Goal: Find specific page/section: Find specific page/section

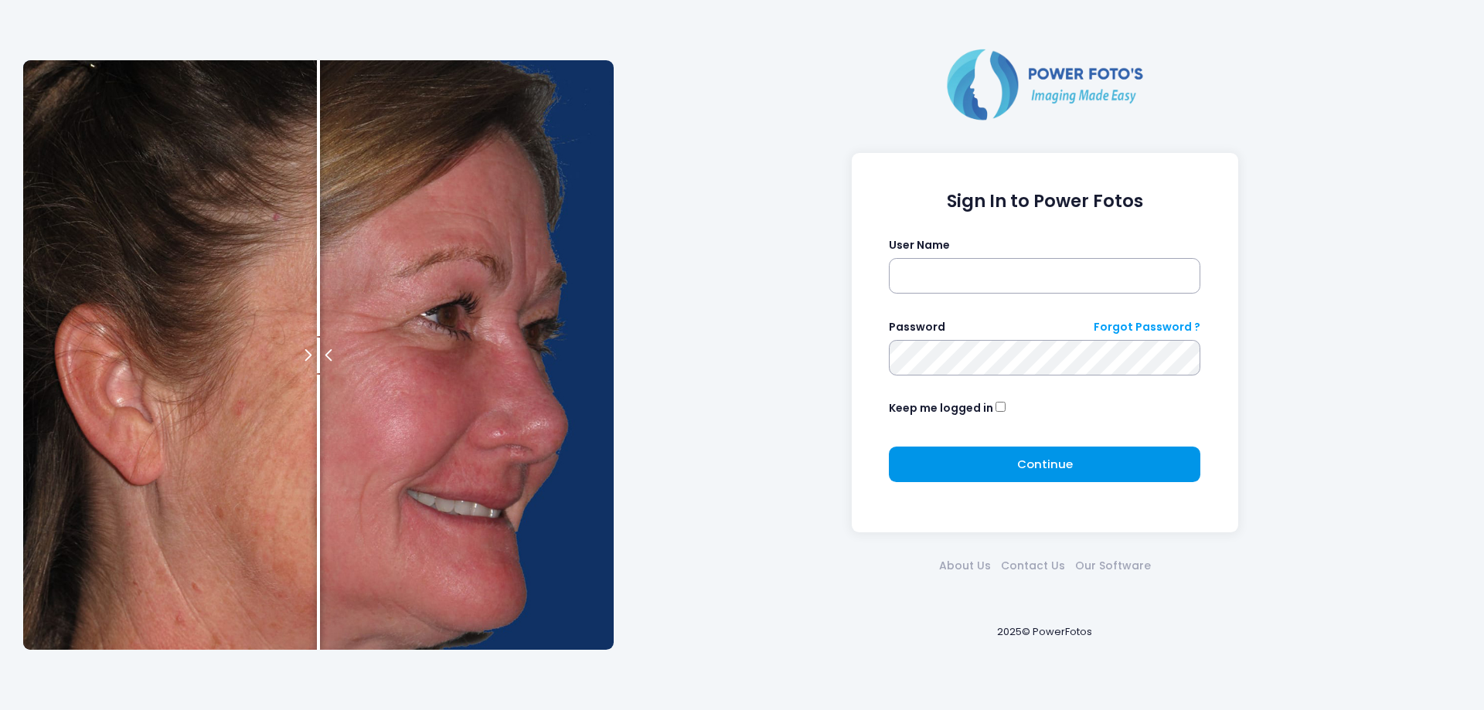
type input "********"
click at [1068, 447] on button "Continue Please wait..." at bounding box center [1044, 465] width 311 height 36
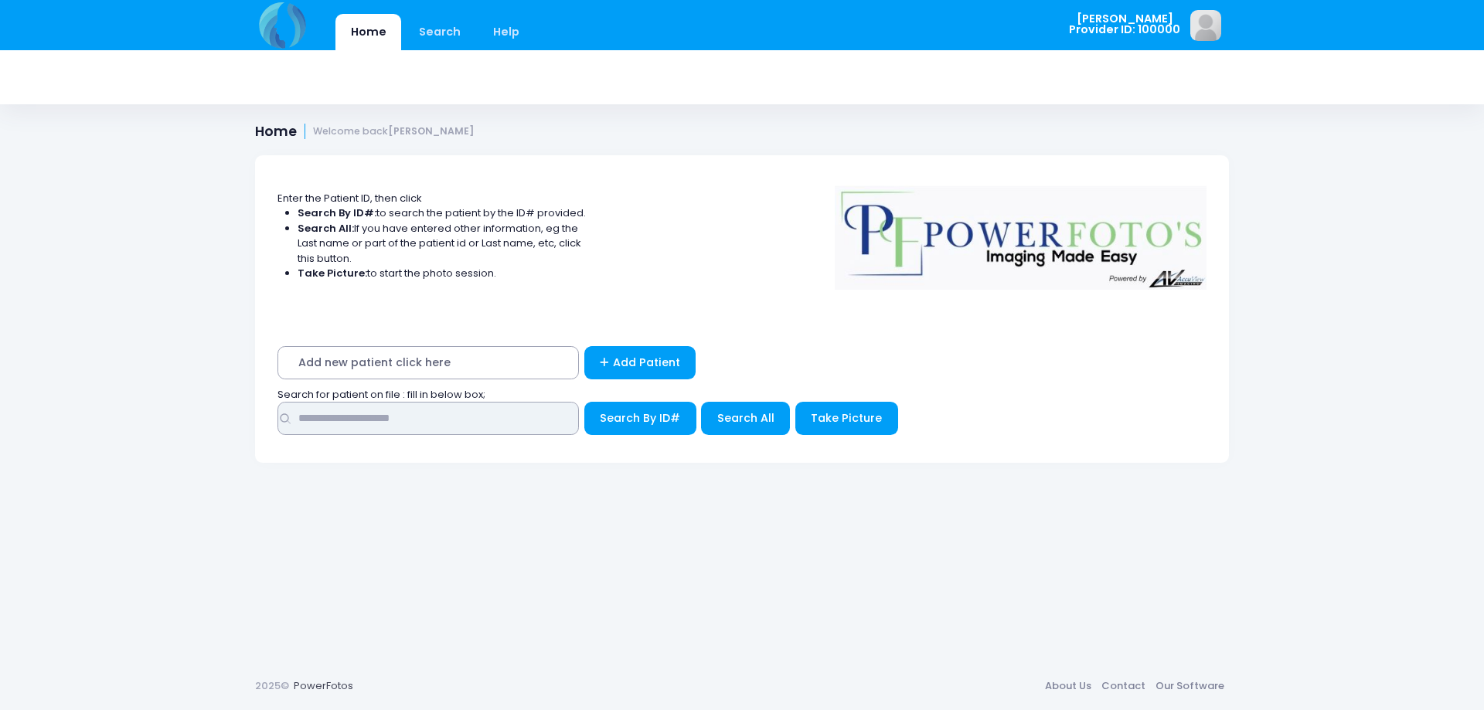
click at [426, 407] on input "text" at bounding box center [427, 418] width 301 height 33
type input "****"
click at [732, 417] on span "Search All" at bounding box center [745, 417] width 57 height 15
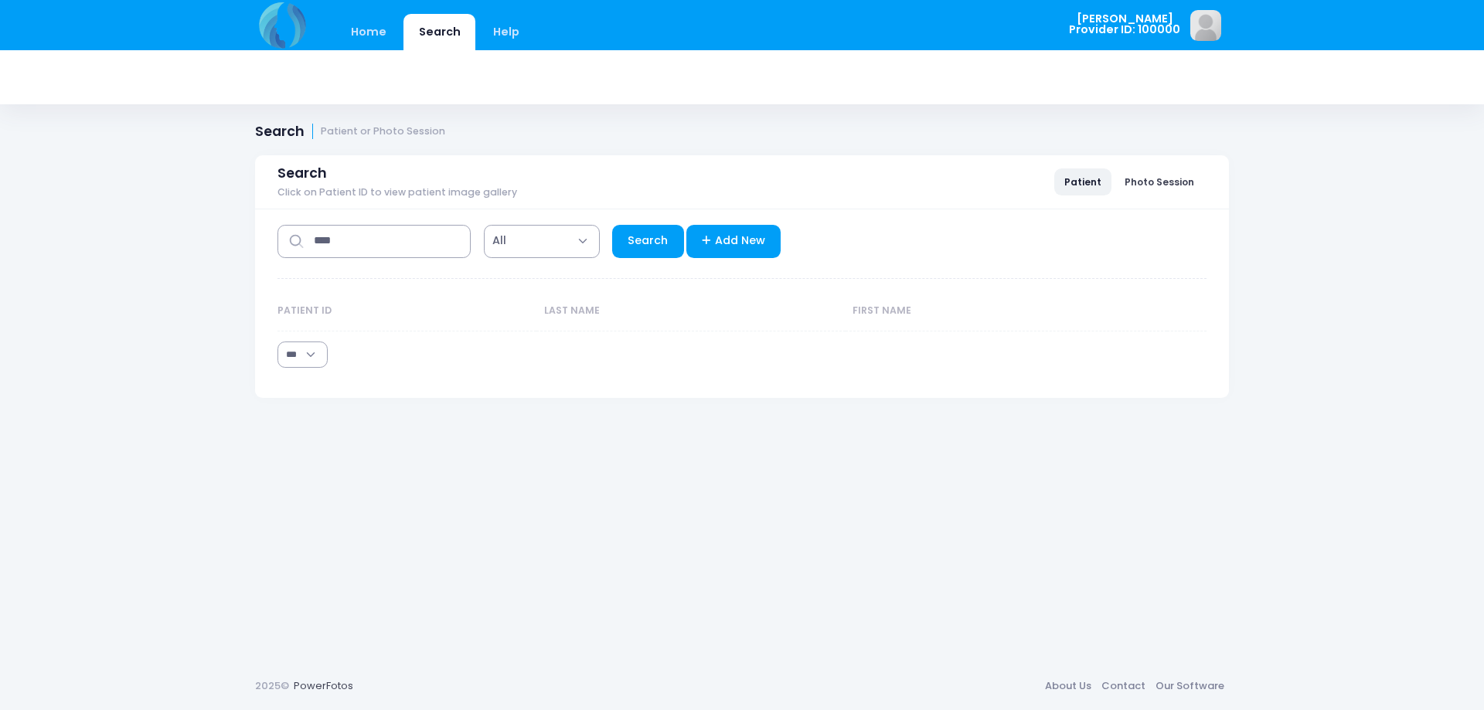
select select "***"
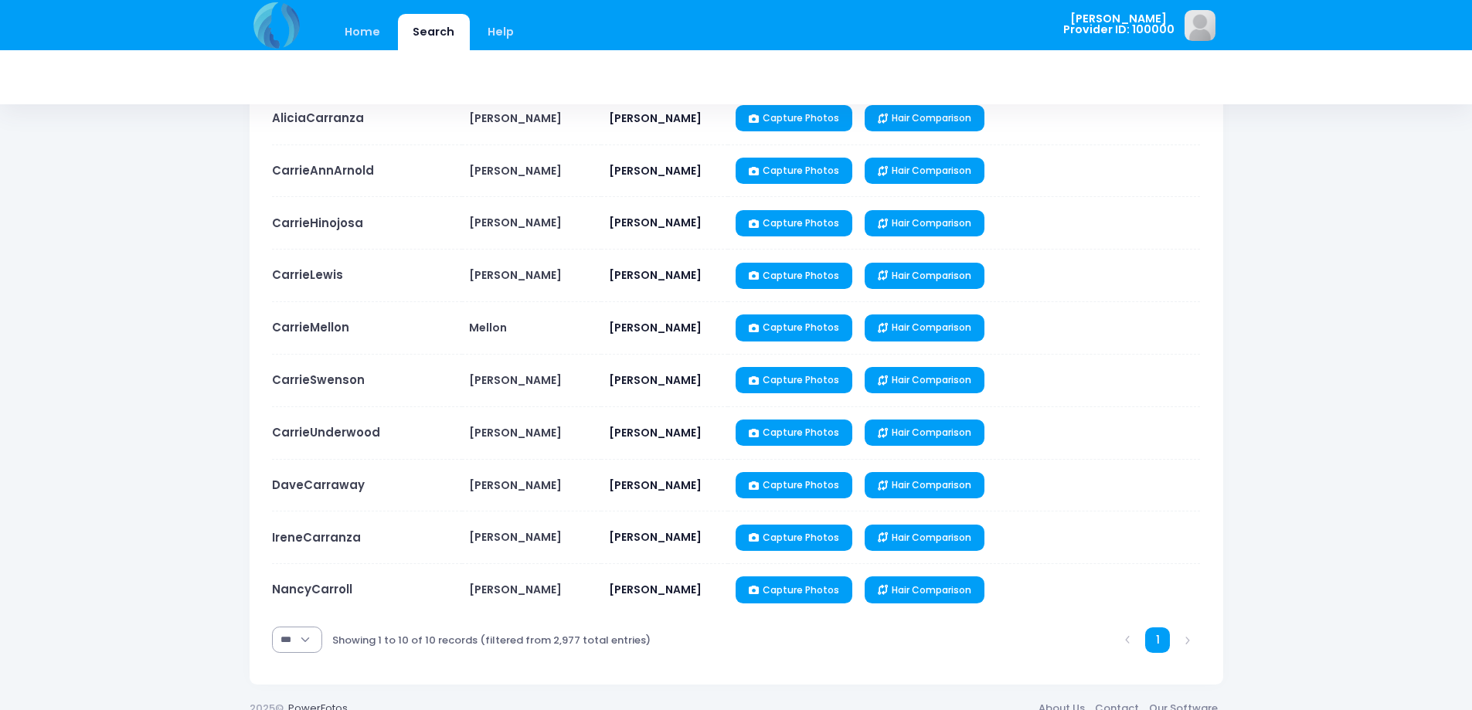
scroll to position [261, 0]
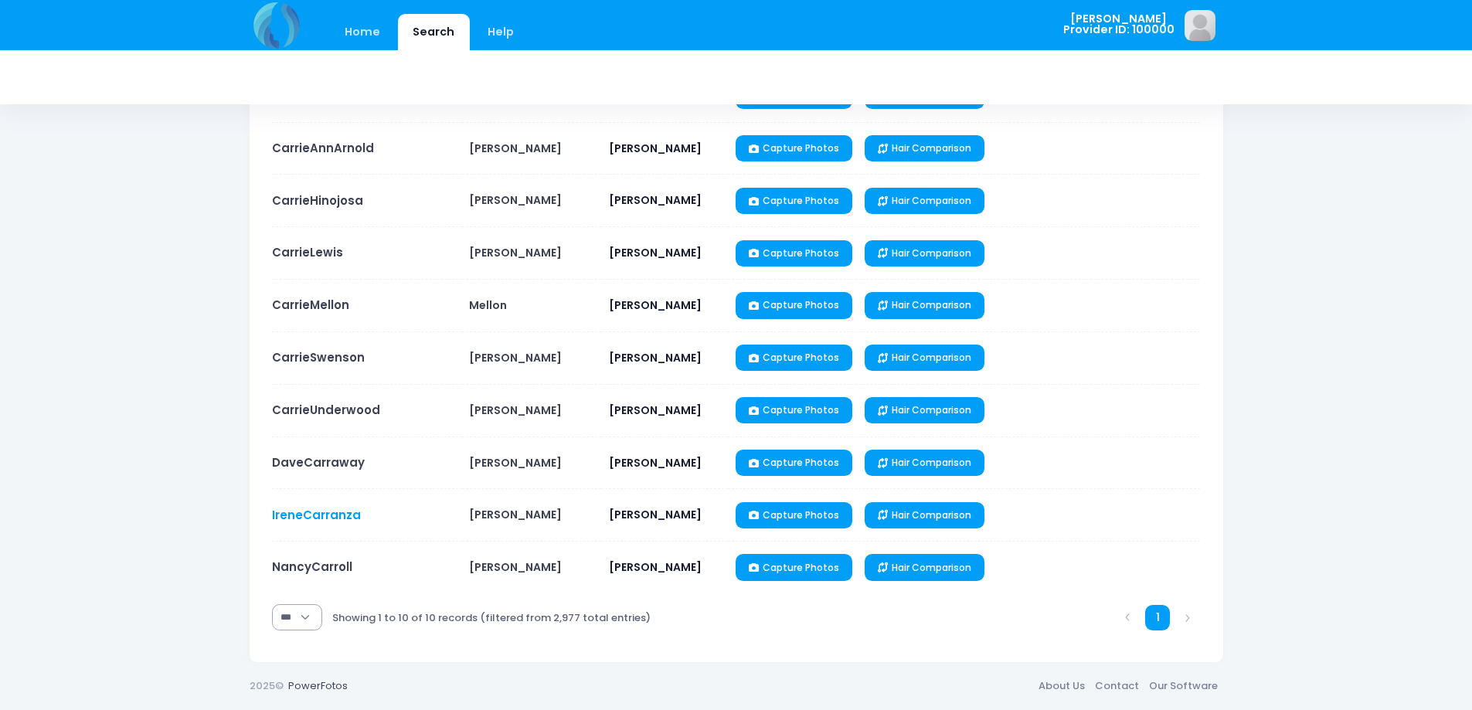
click at [326, 514] on link "IreneCarranza" at bounding box center [316, 515] width 89 height 16
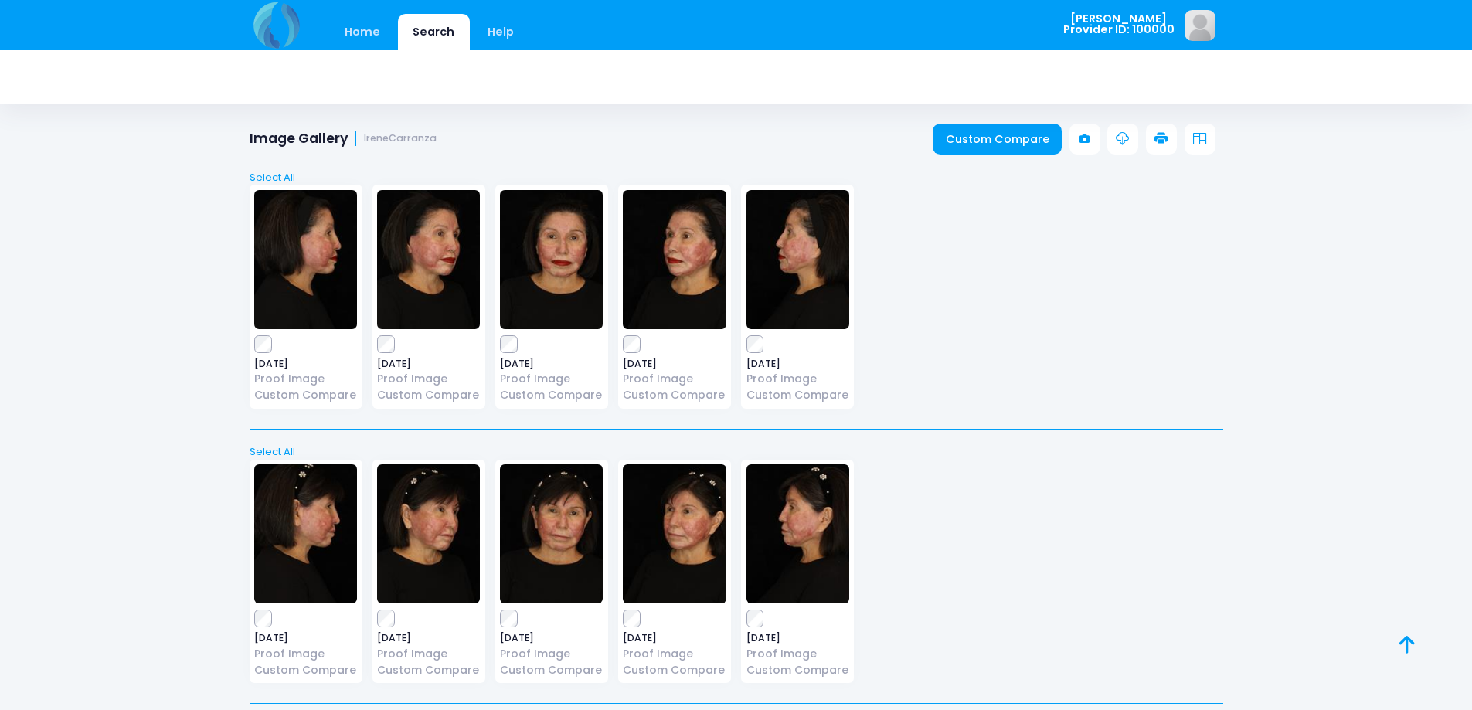
click at [549, 261] on img at bounding box center [551, 259] width 103 height 139
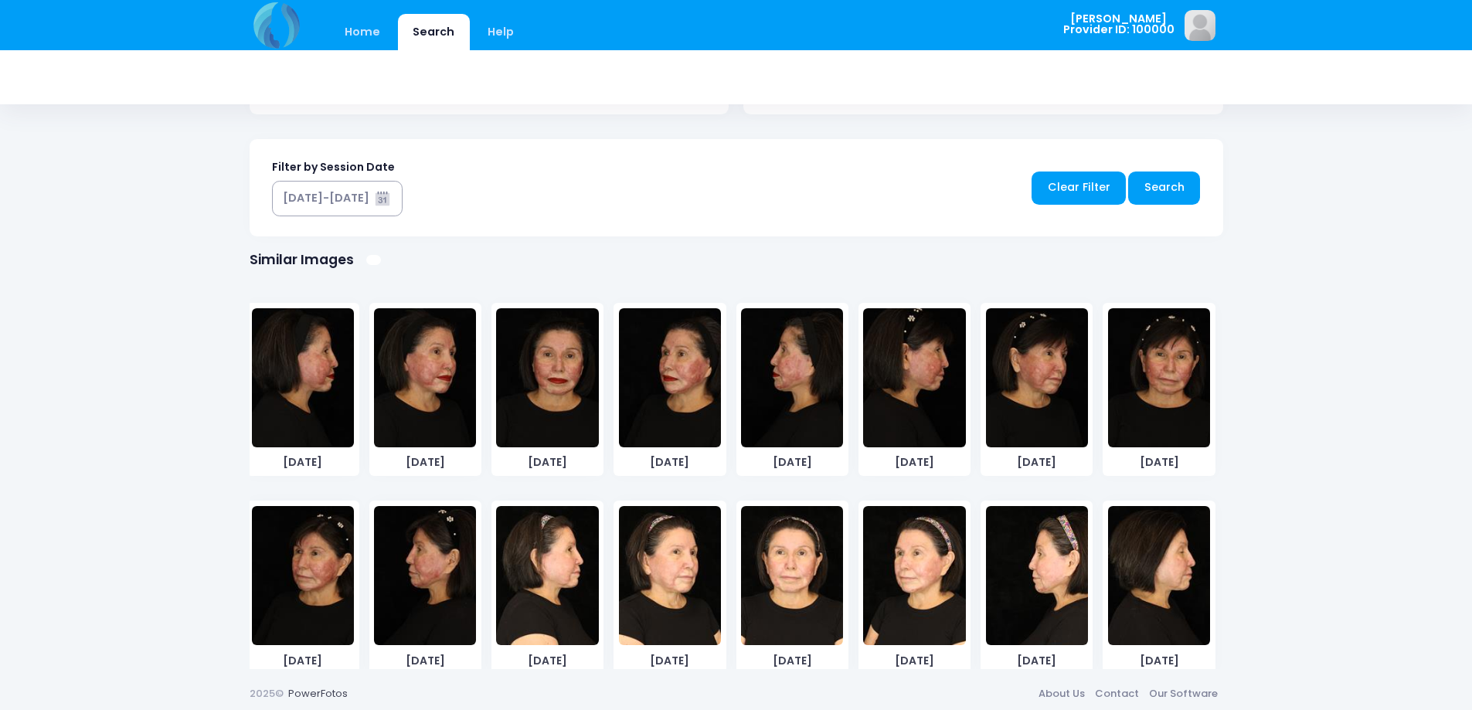
scroll to position [752, 0]
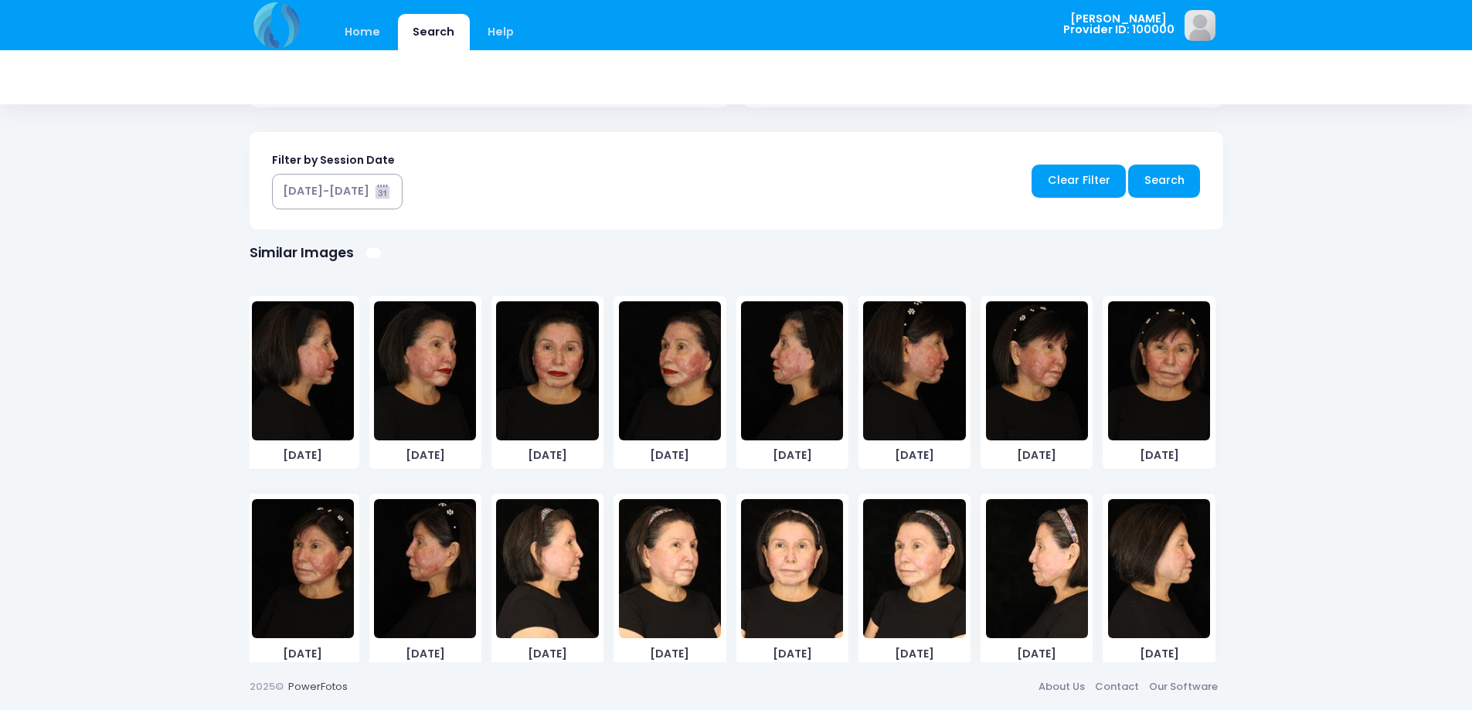
click at [784, 383] on img at bounding box center [792, 370] width 102 height 139
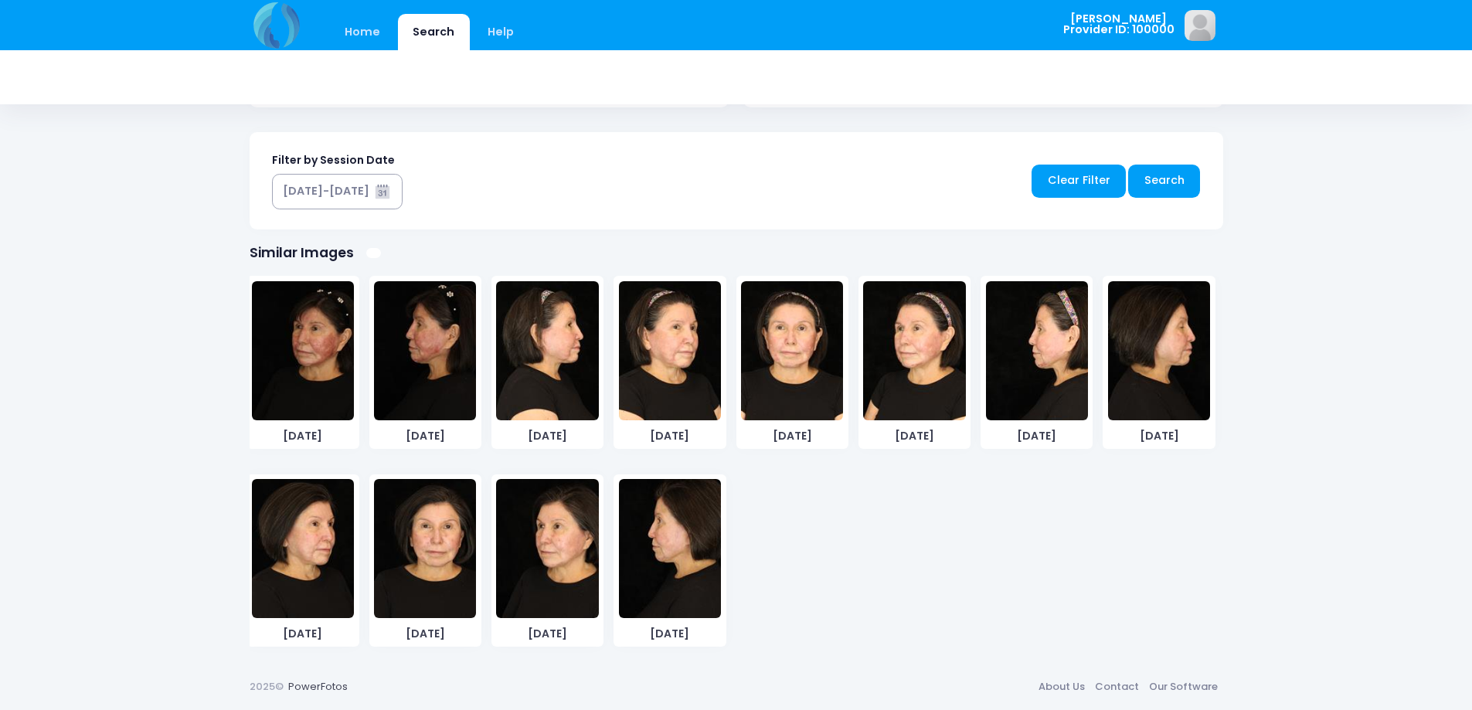
scroll to position [0, 0]
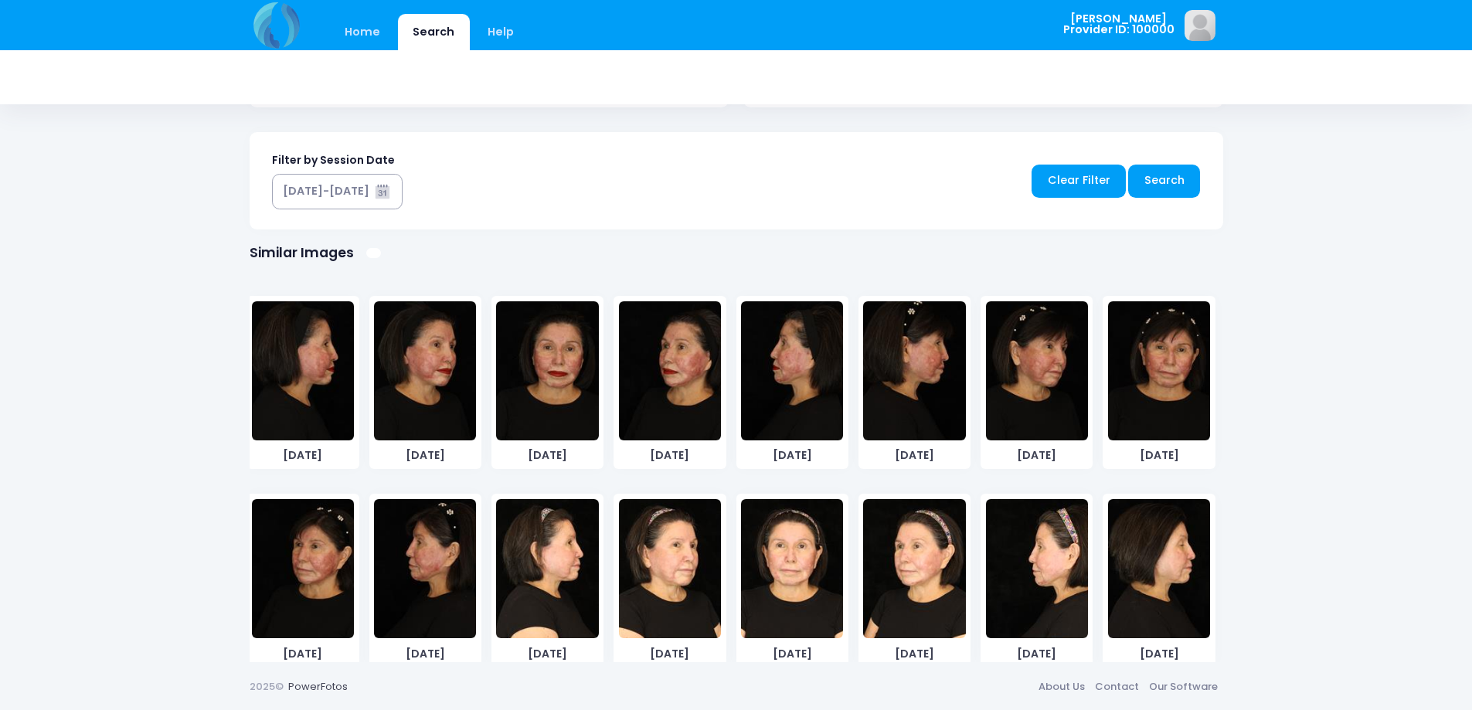
click at [423, 401] on img at bounding box center [425, 370] width 102 height 139
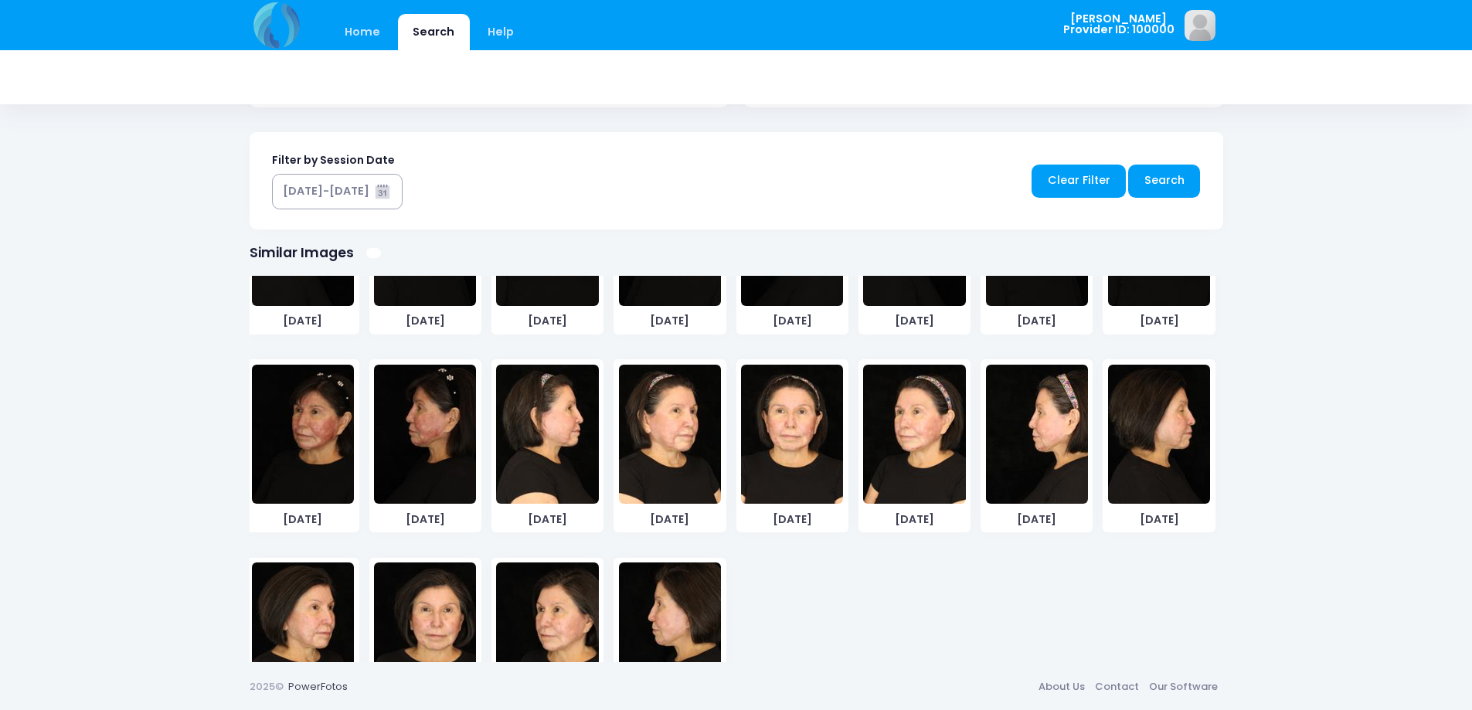
scroll to position [218, 0]
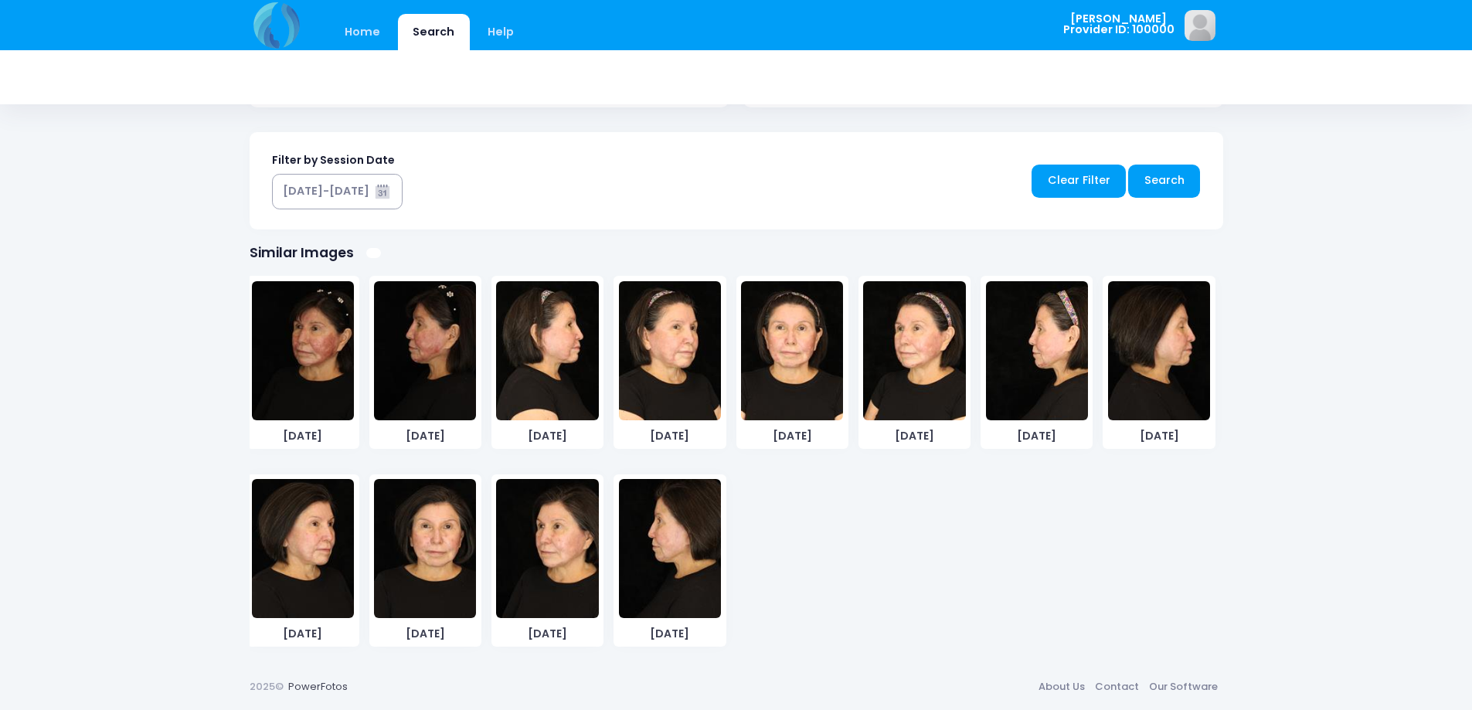
click at [664, 564] on img at bounding box center [670, 548] width 102 height 139
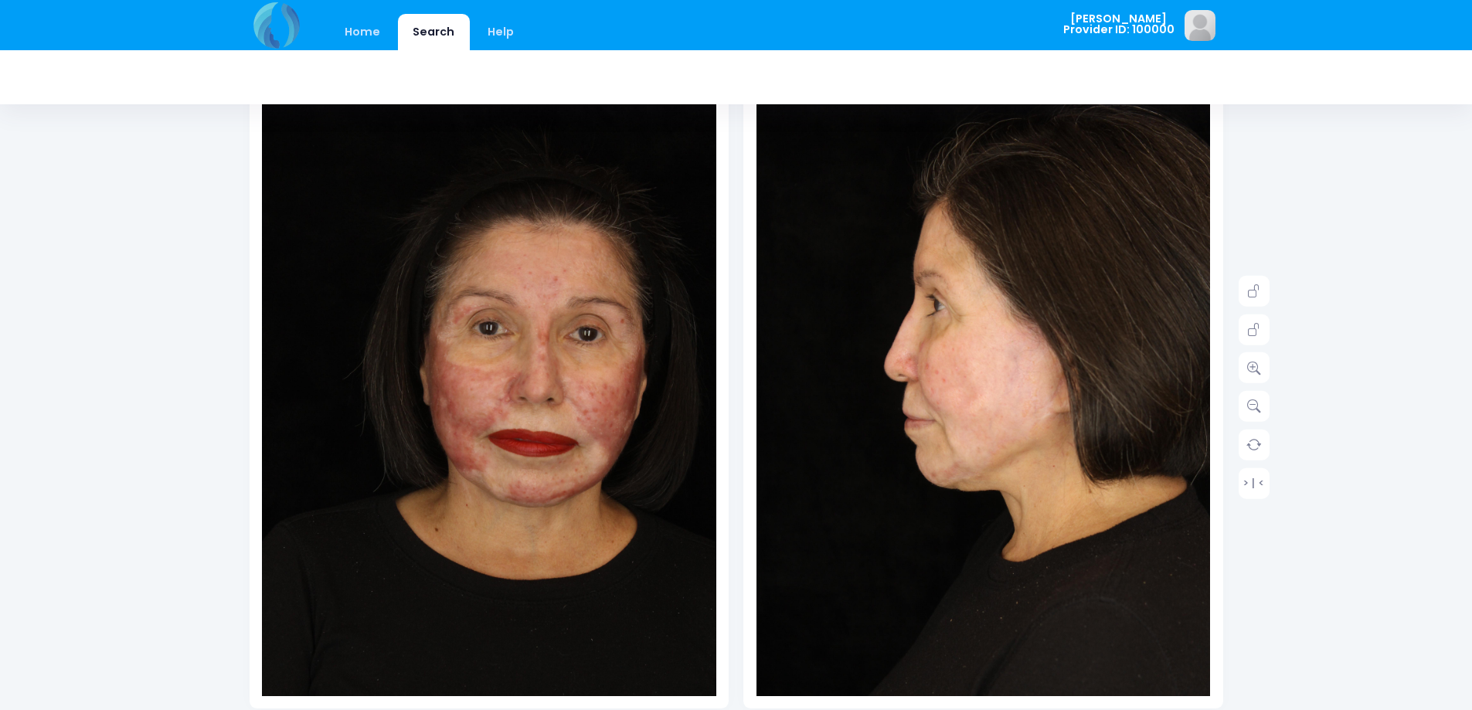
scroll to position [147, 0]
